Goal: Task Accomplishment & Management: Complete application form

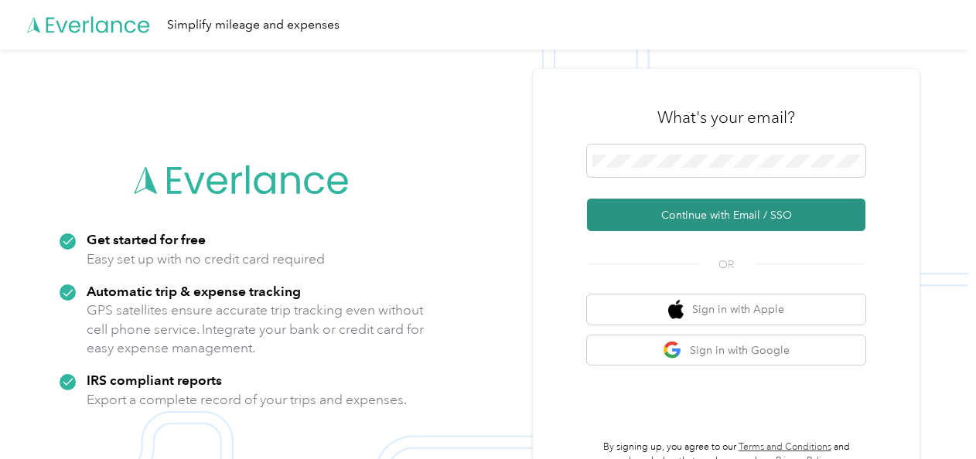
click at [726, 210] on button "Continue with Email / SSO" at bounding box center [726, 215] width 278 height 32
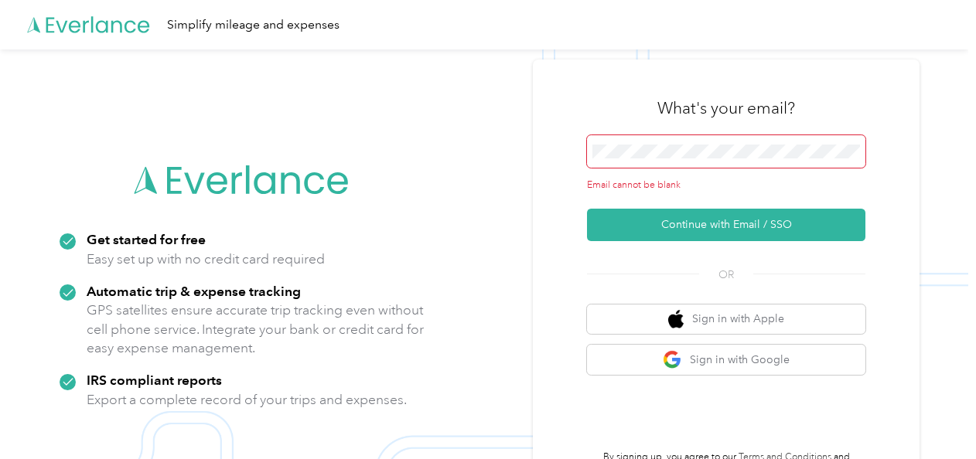
click at [653, 142] on span at bounding box center [726, 151] width 278 height 32
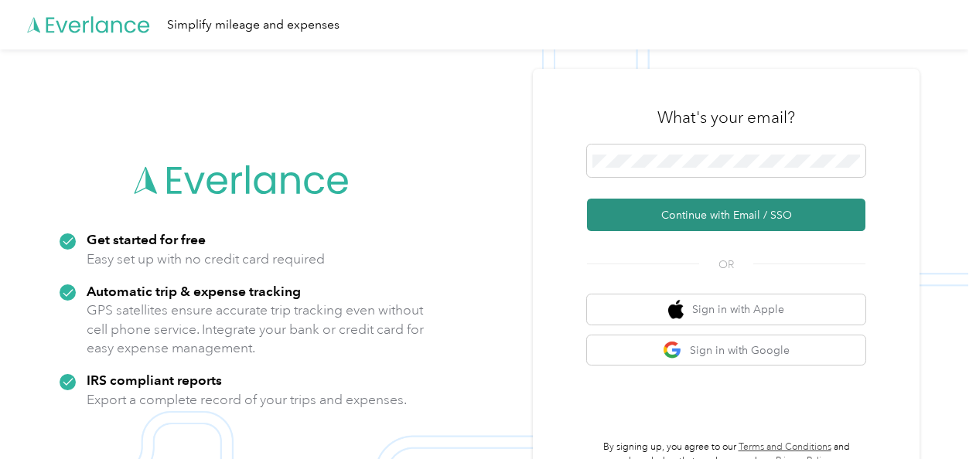
click at [697, 217] on button "Continue with Email / SSO" at bounding box center [726, 215] width 278 height 32
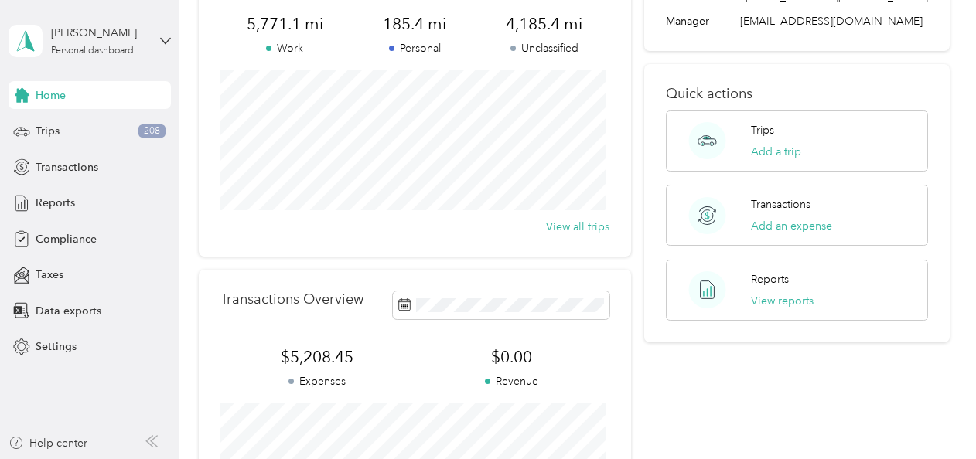
scroll to position [131, 0]
click at [74, 250] on div "Compliance" at bounding box center [90, 239] width 162 height 28
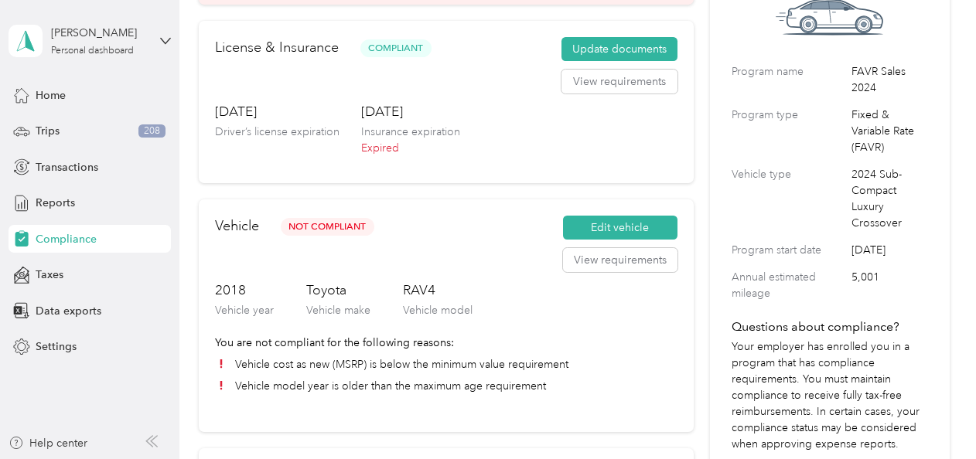
scroll to position [98, 0]
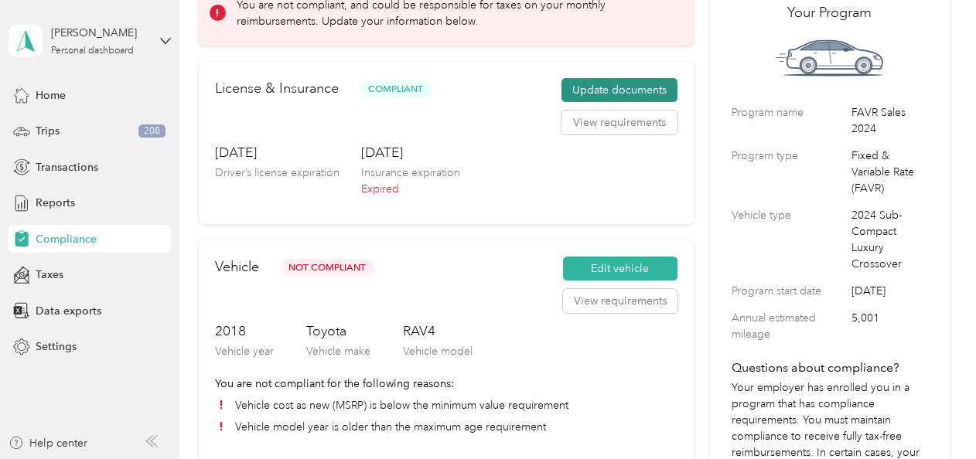
click at [574, 84] on button "Update documents" at bounding box center [620, 90] width 116 height 25
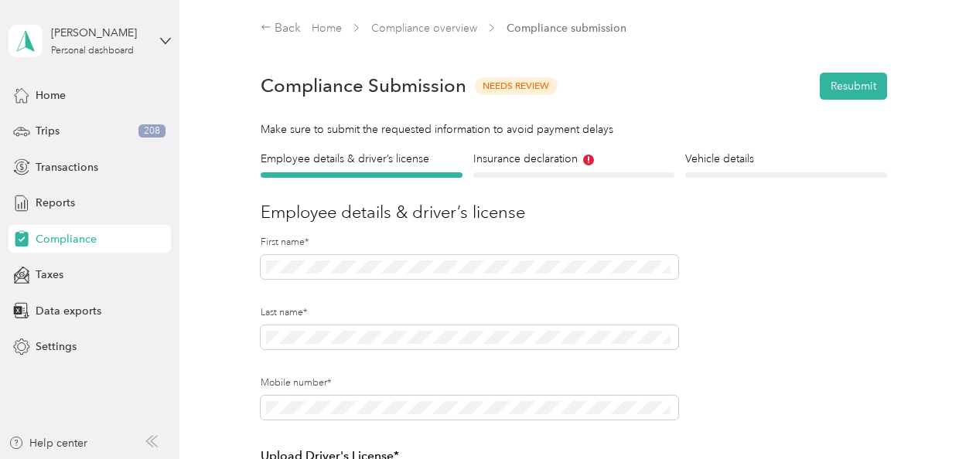
click at [521, 168] on div "Insurance declaration Insurance" at bounding box center [573, 164] width 201 height 27
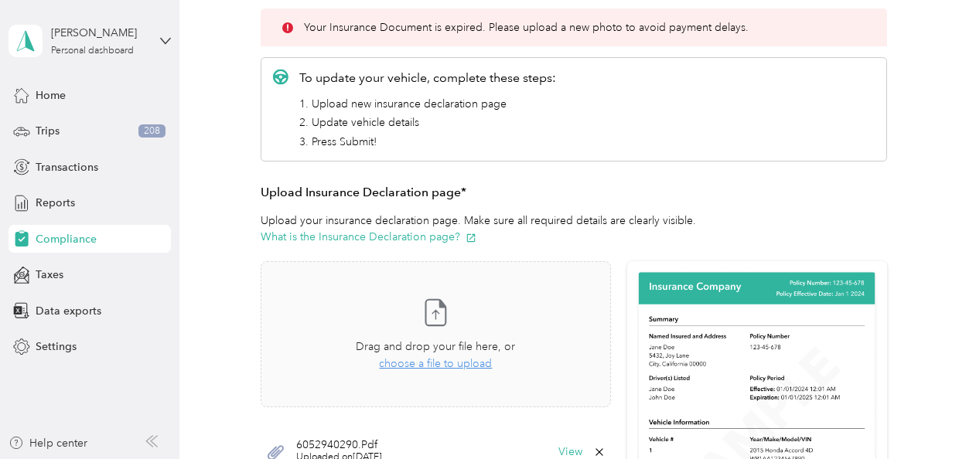
scroll to position [234, 0]
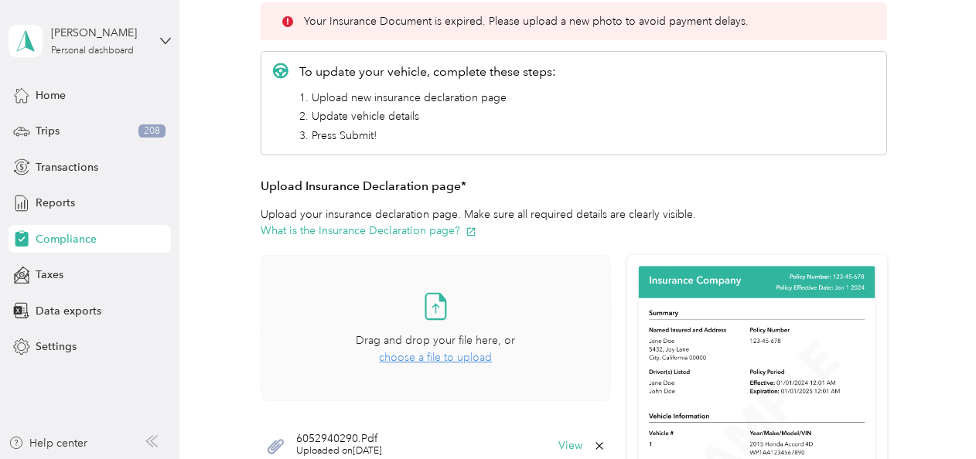
click at [439, 351] on span "choose a file to upload" at bounding box center [435, 357] width 113 height 13
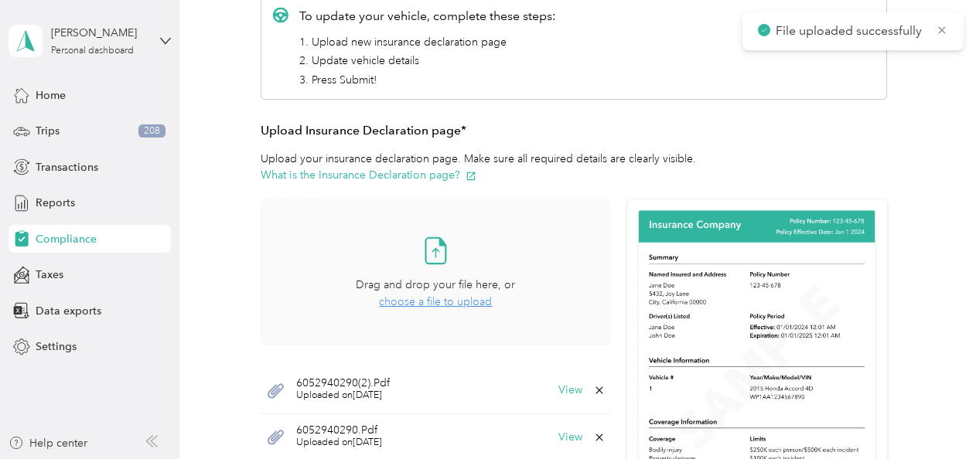
scroll to position [418, 0]
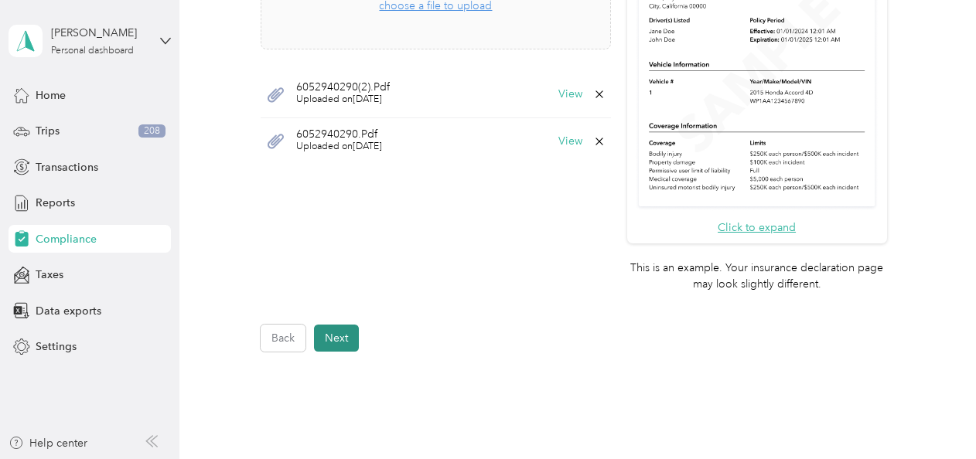
click at [327, 334] on button "Next" at bounding box center [336, 338] width 45 height 27
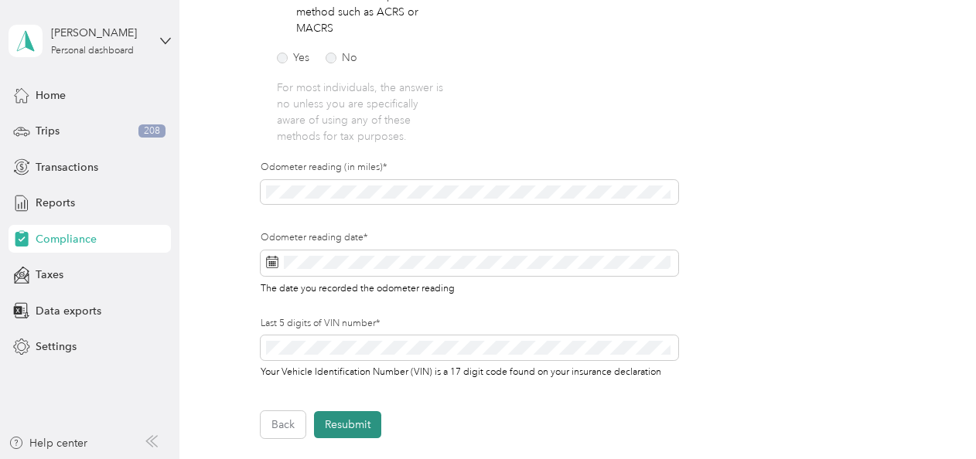
scroll to position [543, 0]
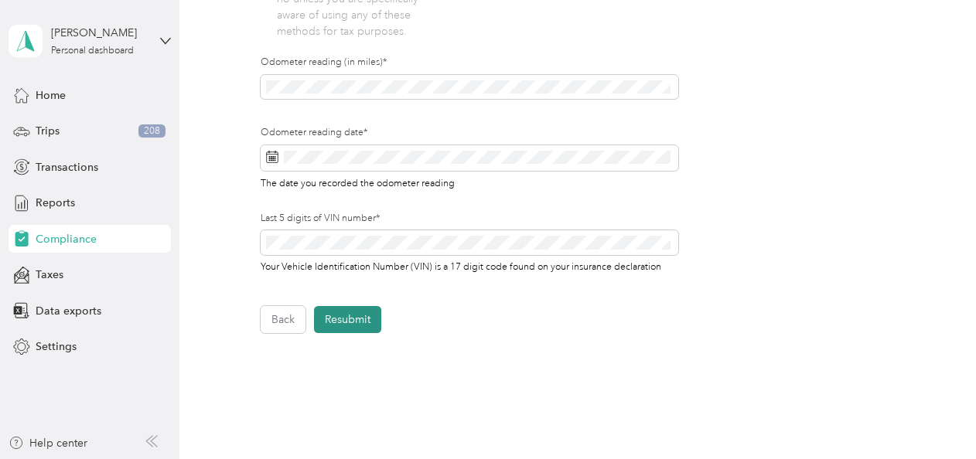
click at [333, 323] on button "Resubmit" at bounding box center [347, 319] width 67 height 27
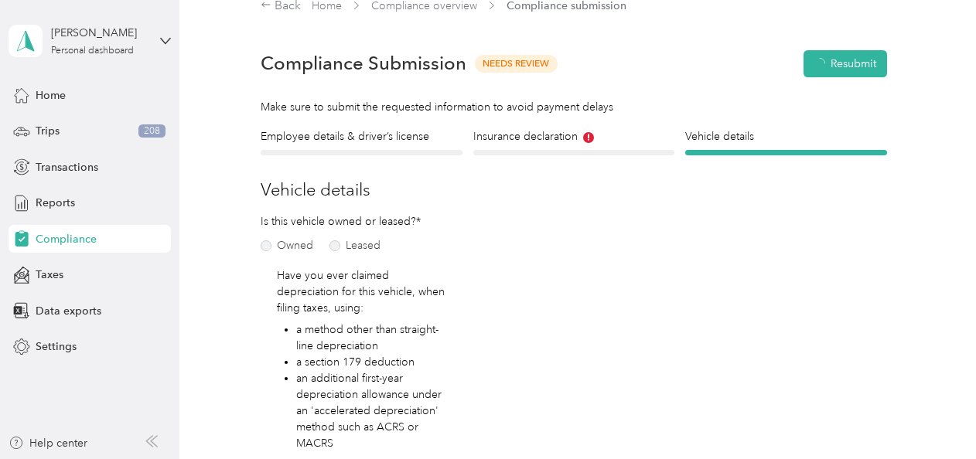
scroll to position [19, 0]
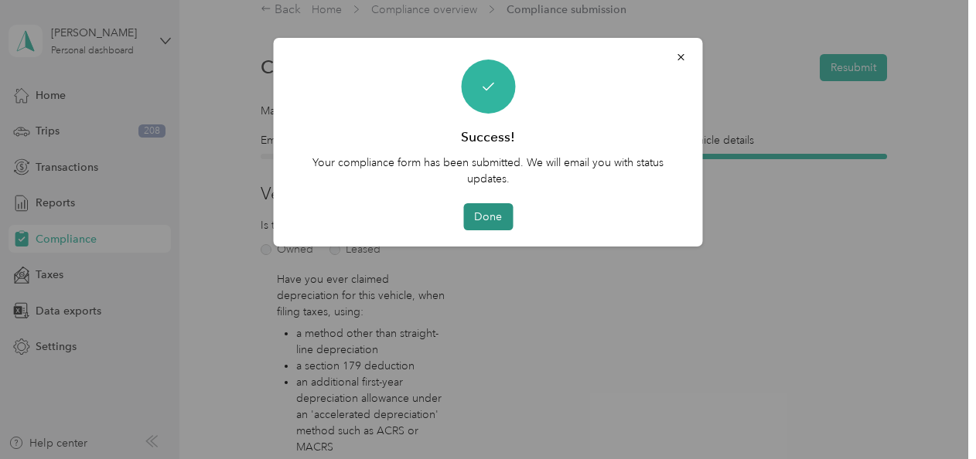
click at [490, 217] on button "Done" at bounding box center [488, 216] width 50 height 27
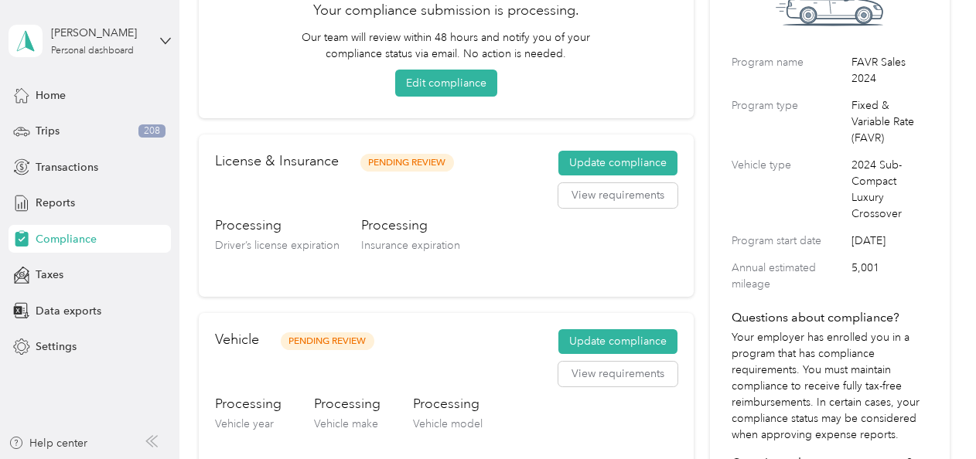
scroll to position [190, 0]
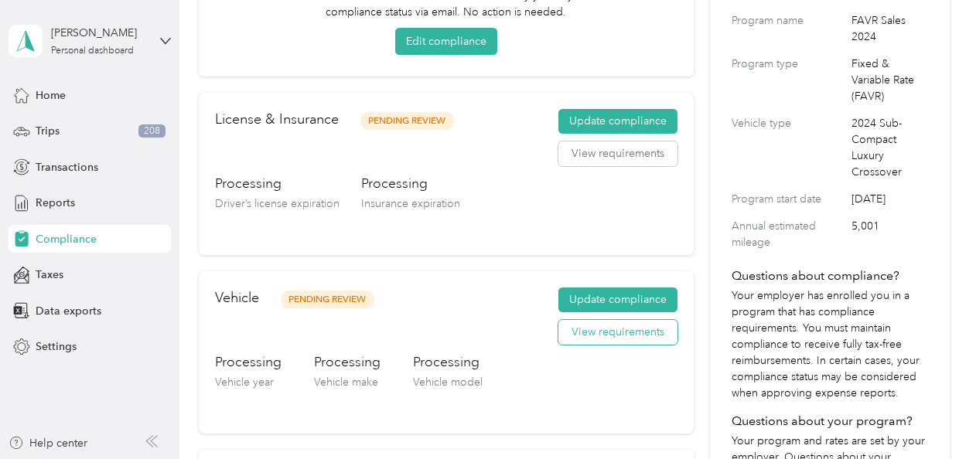
click at [600, 329] on button "View requirements" at bounding box center [617, 332] width 119 height 25
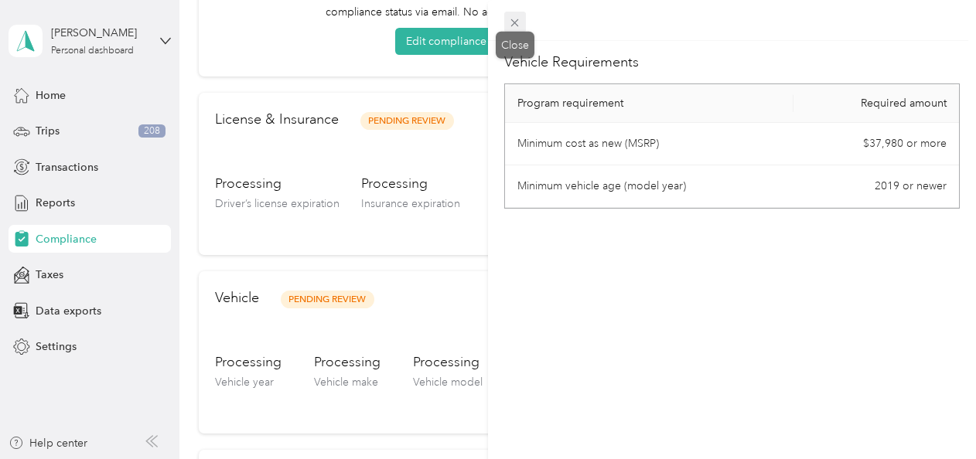
click at [511, 29] on icon at bounding box center [514, 22] width 13 height 13
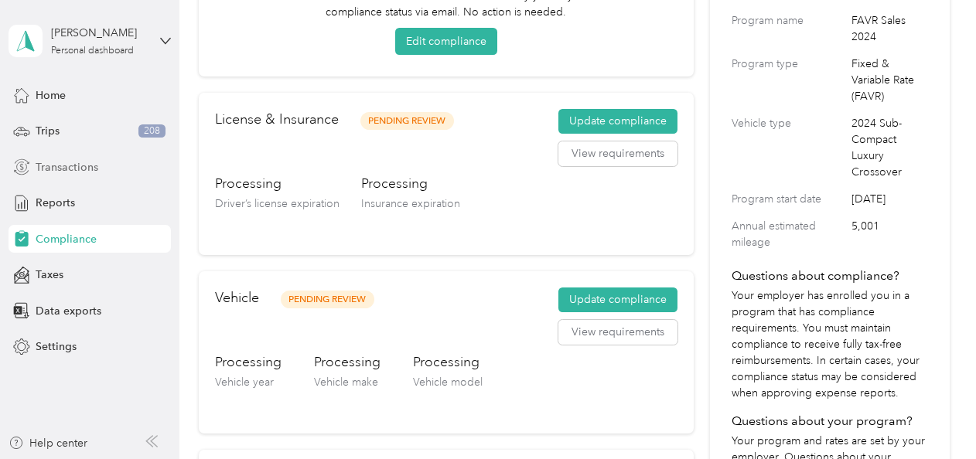
click at [59, 169] on span "Transactions" at bounding box center [67, 167] width 63 height 16
